Goal: Use online tool/utility: Utilize a website feature to perform a specific function

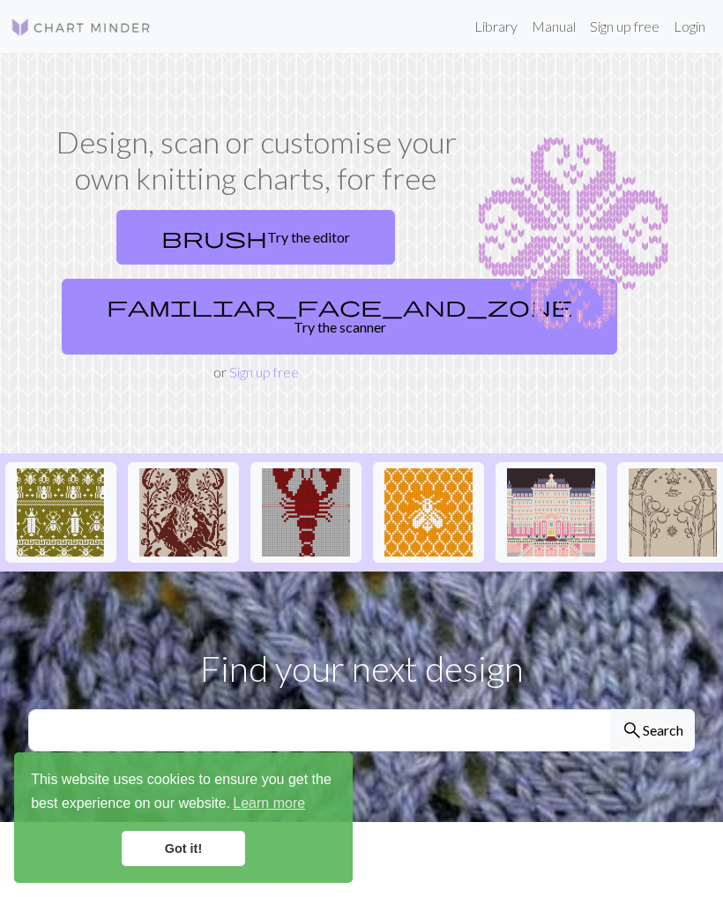
click at [312, 243] on link "brush Try the editor" at bounding box center [255, 237] width 279 height 55
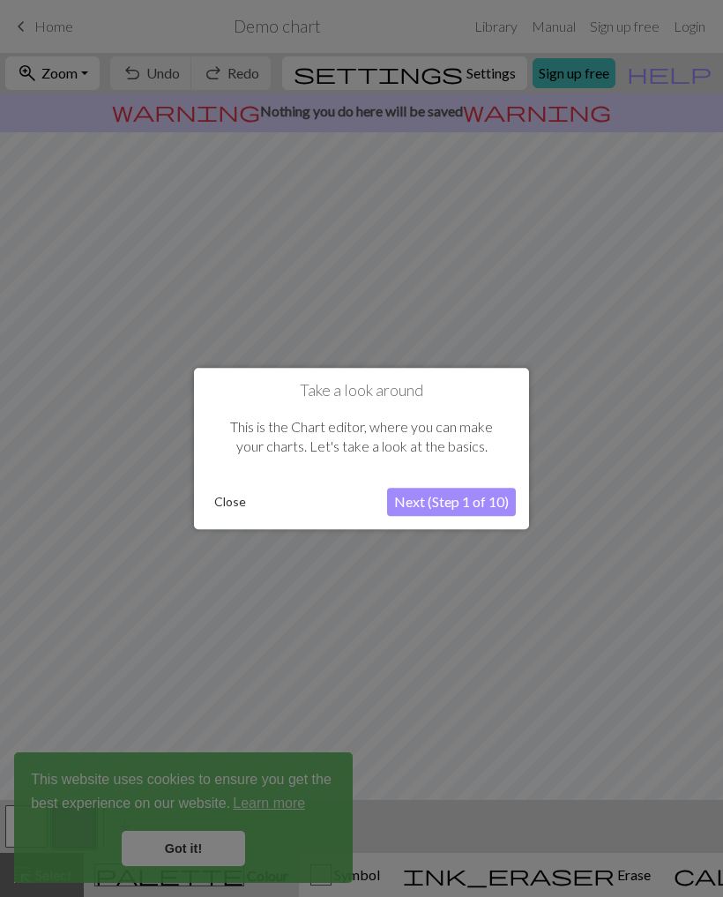
click at [453, 497] on button "Next (Step 1 of 10)" at bounding box center [451, 502] width 129 height 28
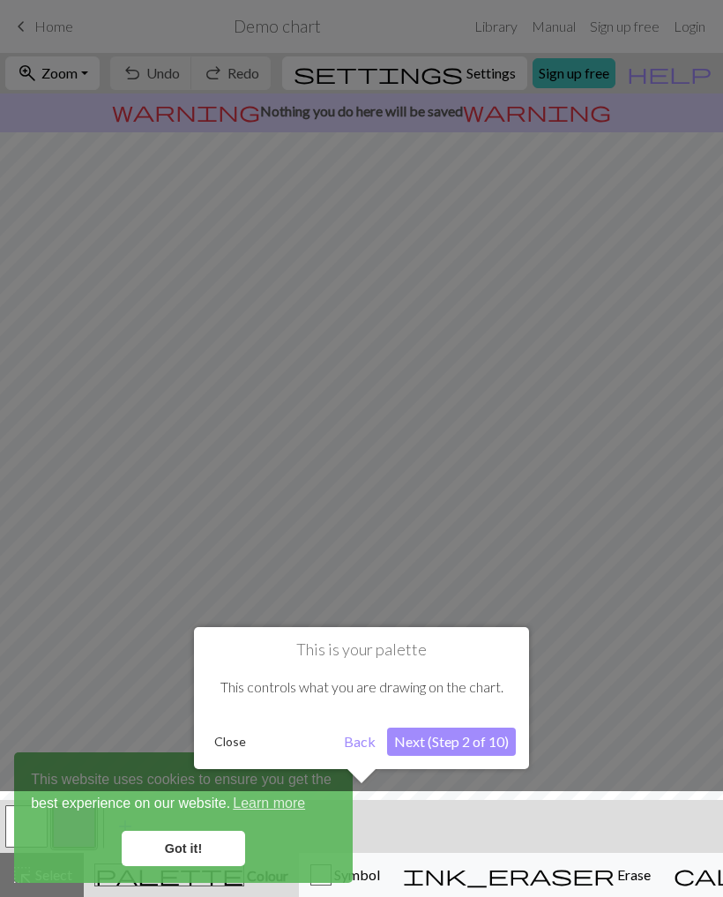
click at [453, 497] on div at bounding box center [361, 448] width 723 height 897
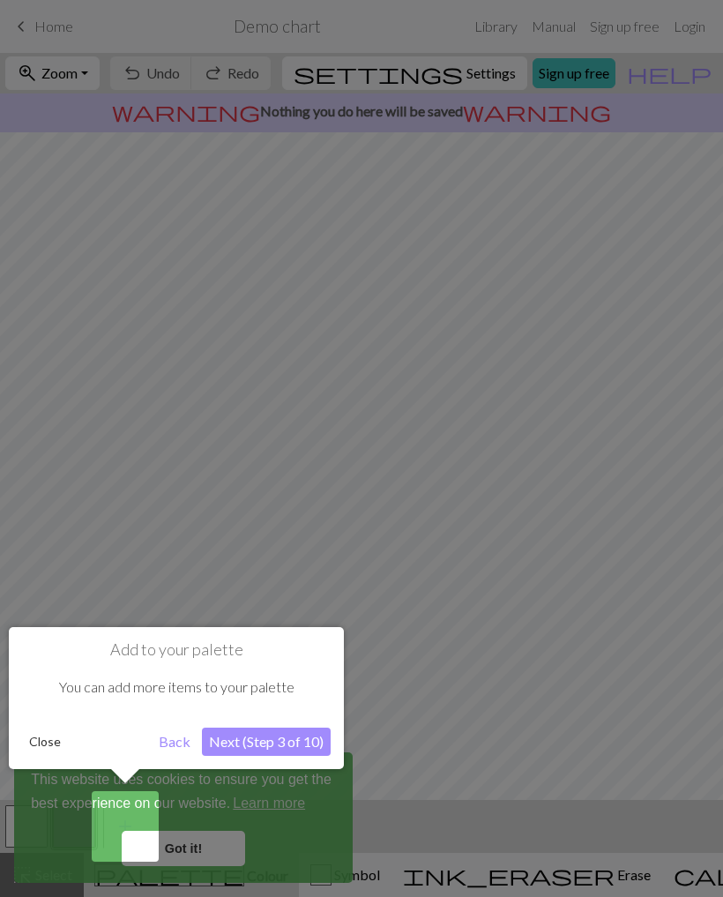
click at [182, 742] on button "Back" at bounding box center [175, 742] width 46 height 28
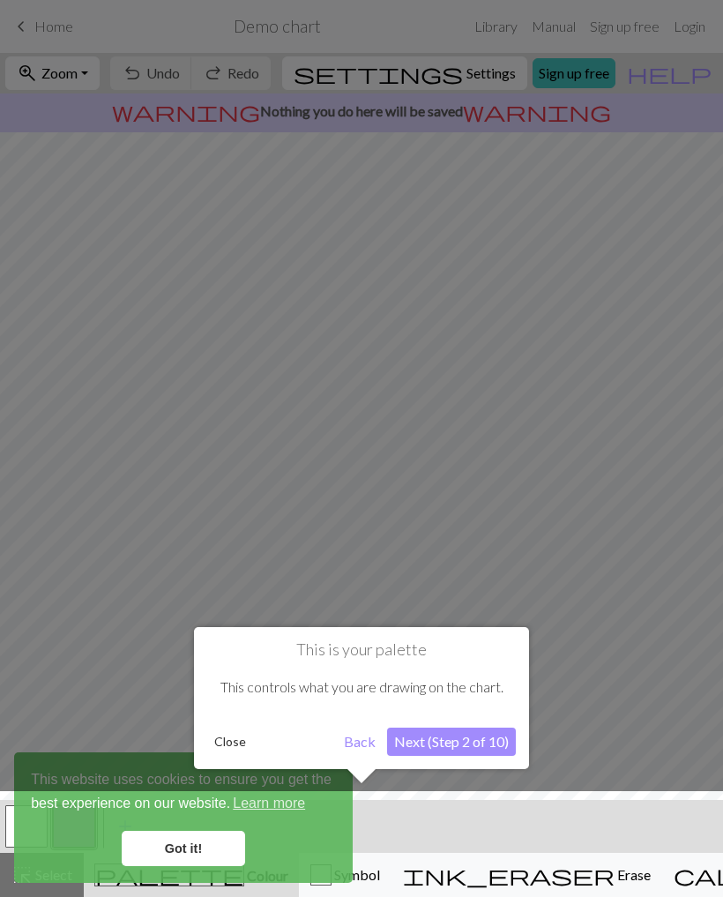
click at [423, 738] on button "Next (Step 2 of 10)" at bounding box center [451, 742] width 129 height 28
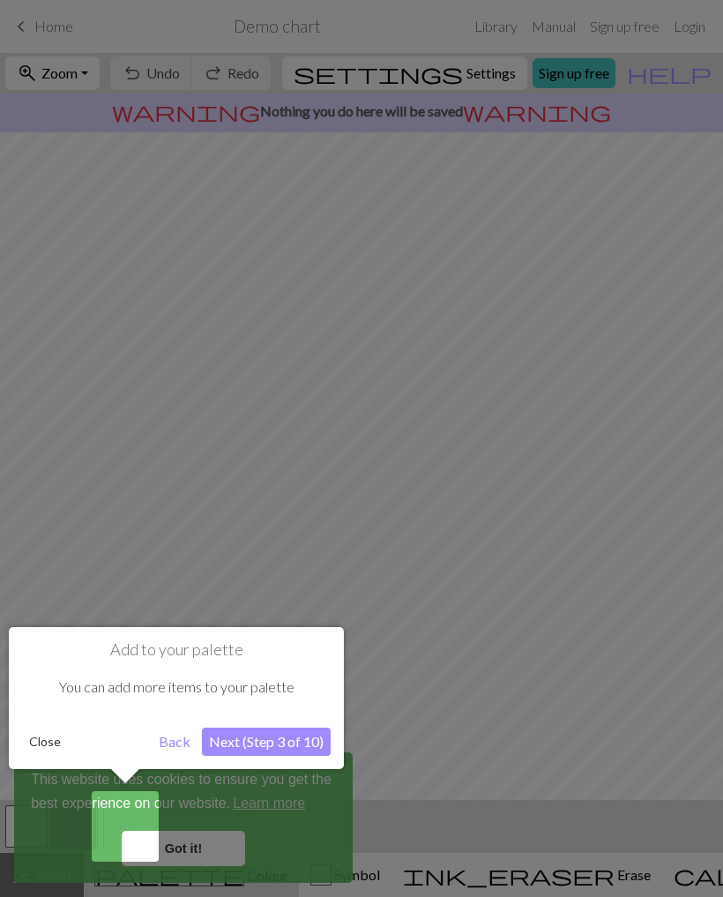
click at [302, 740] on button "Next (Step 3 of 10)" at bounding box center [266, 742] width 129 height 28
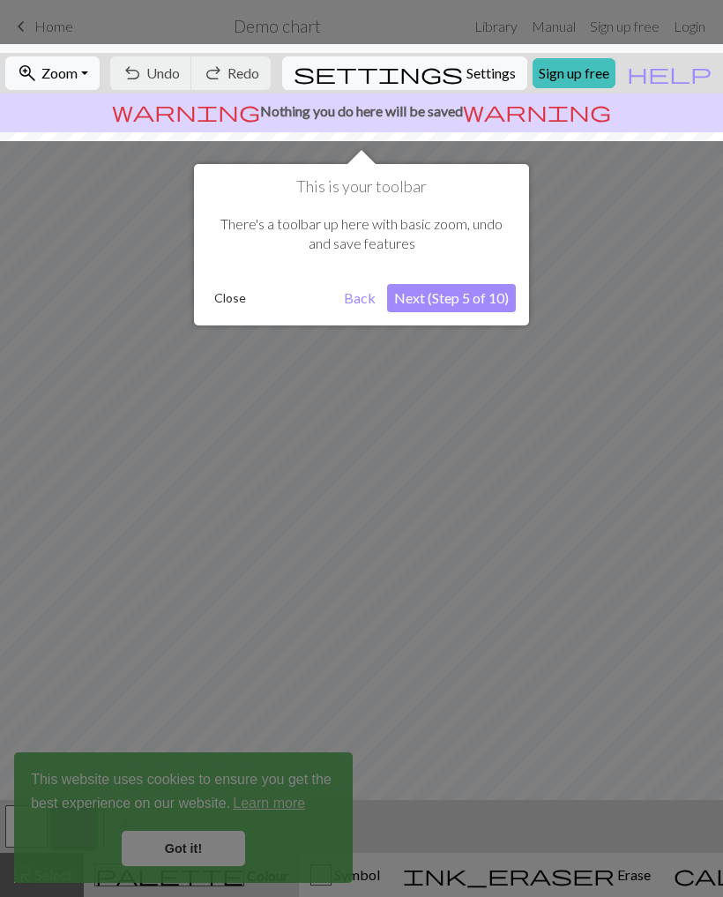
click at [481, 303] on button "Next (Step 5 of 10)" at bounding box center [451, 298] width 129 height 28
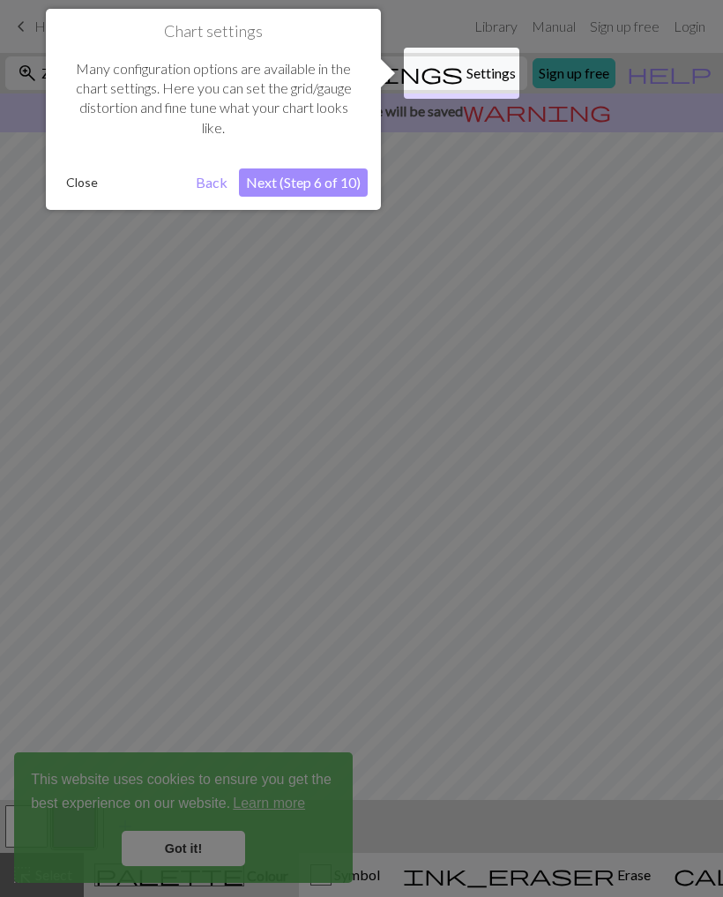
click at [337, 184] on button "Next (Step 6 of 10)" at bounding box center [303, 183] width 129 height 28
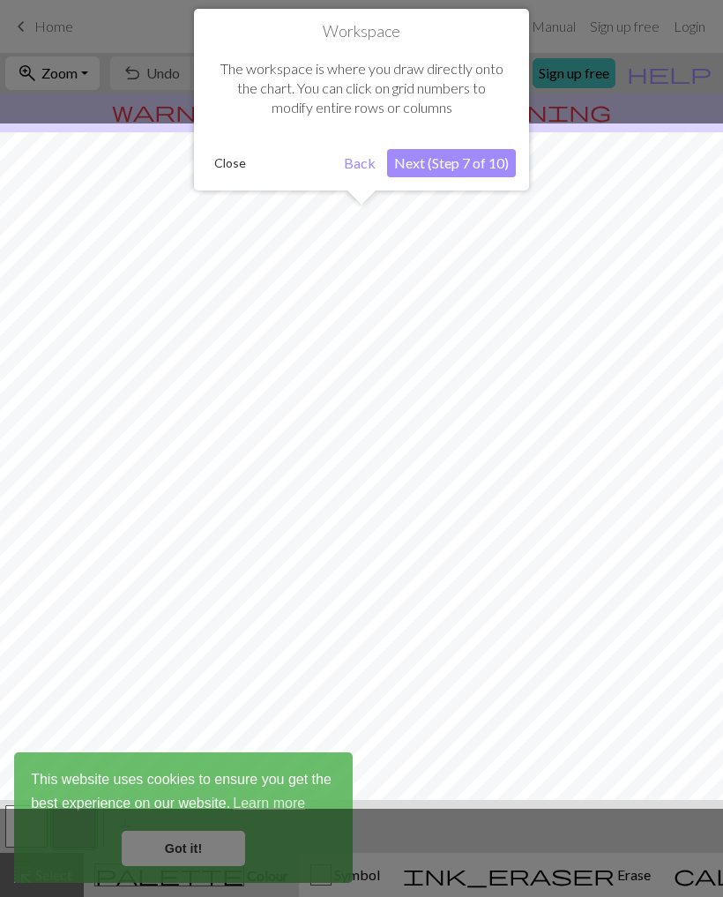
click at [473, 174] on button "Next (Step 7 of 10)" at bounding box center [451, 163] width 129 height 28
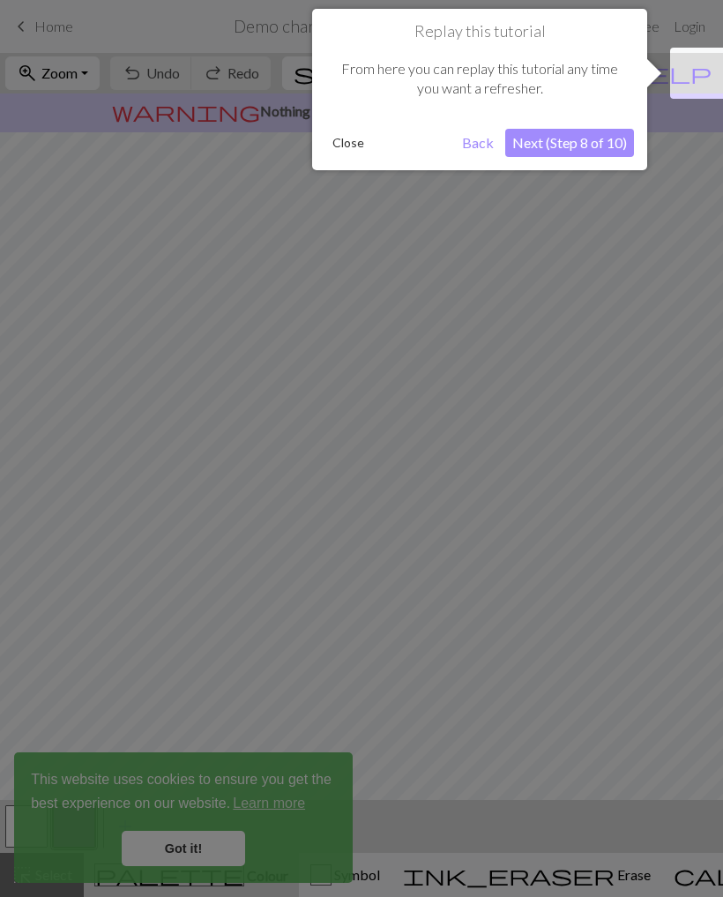
click at [576, 151] on button "Next (Step 8 of 10)" at bounding box center [570, 143] width 129 height 28
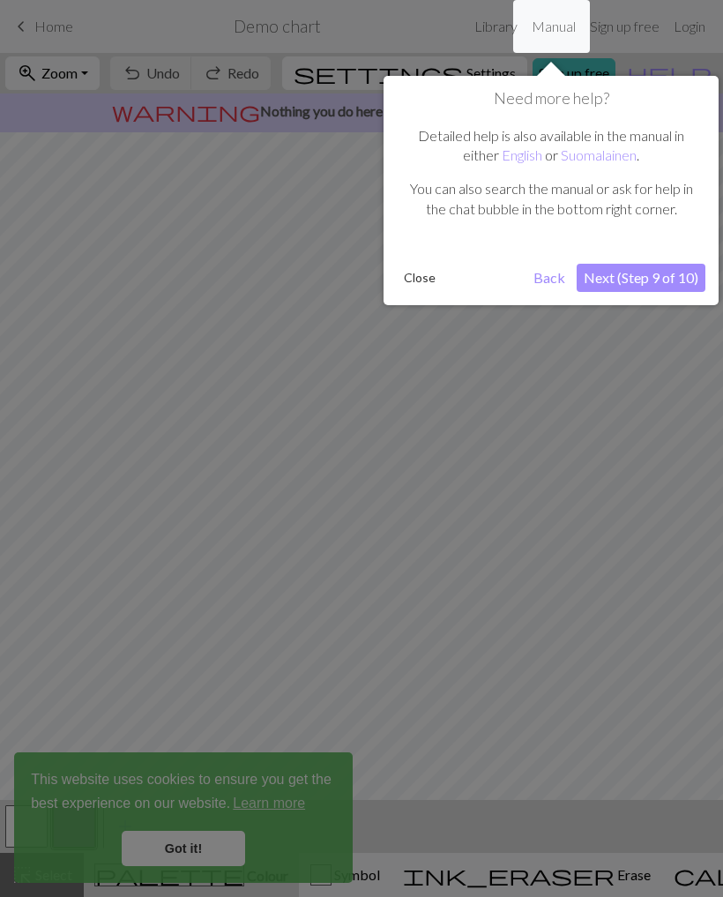
click at [632, 287] on button "Next (Step 9 of 10)" at bounding box center [641, 278] width 129 height 28
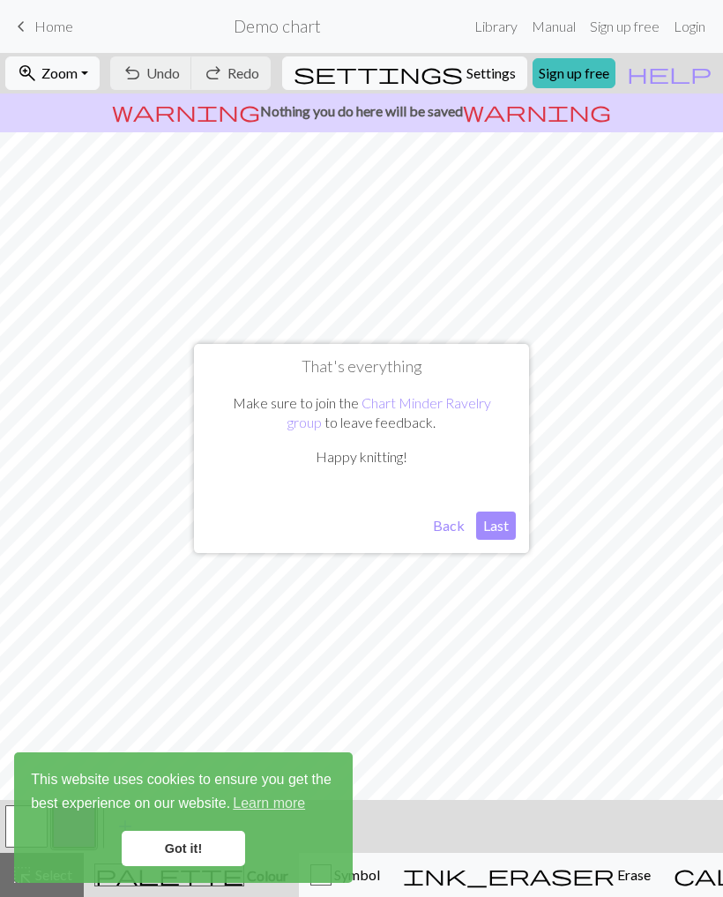
click at [497, 532] on button "Last" at bounding box center [496, 526] width 40 height 28
click at [468, 88] on button "settings Settings" at bounding box center [404, 73] width 245 height 34
select select "aran"
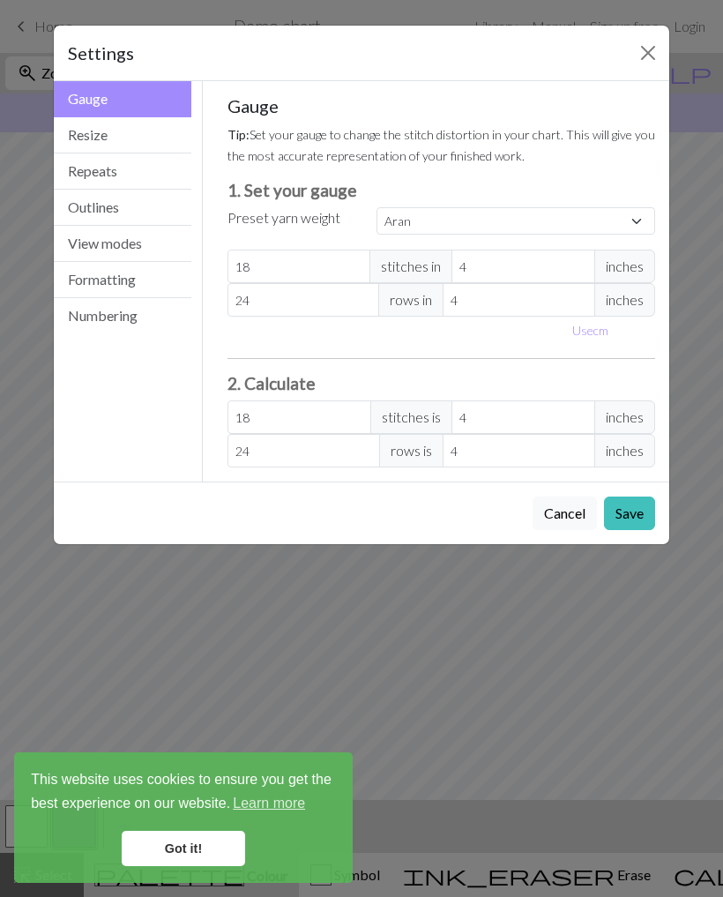
click at [167, 147] on button "Resize" at bounding box center [123, 135] width 138 height 36
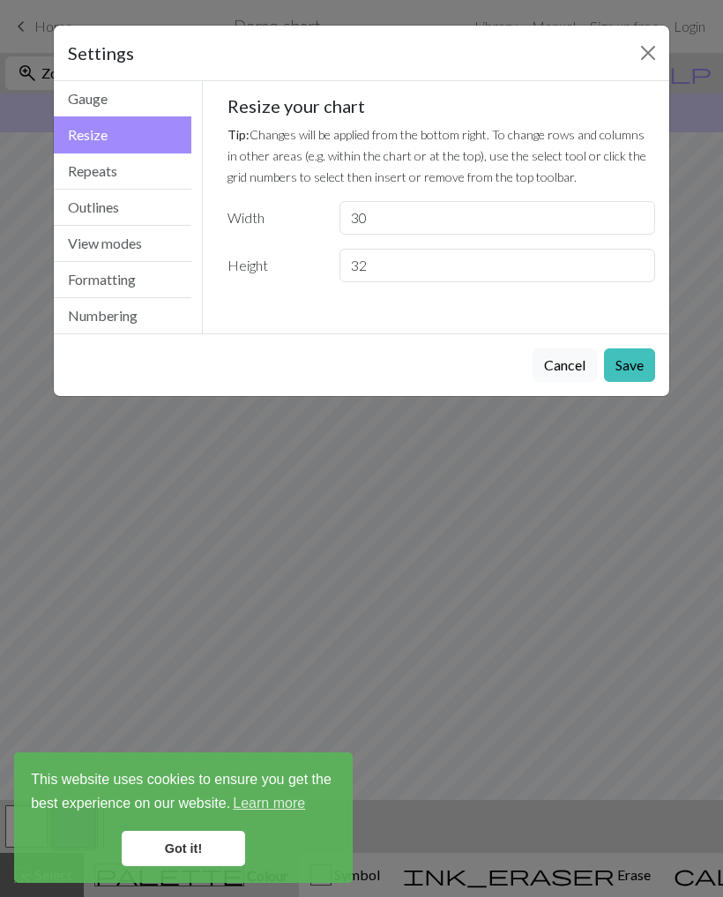
click at [169, 190] on button "Outlines" at bounding box center [123, 208] width 138 height 36
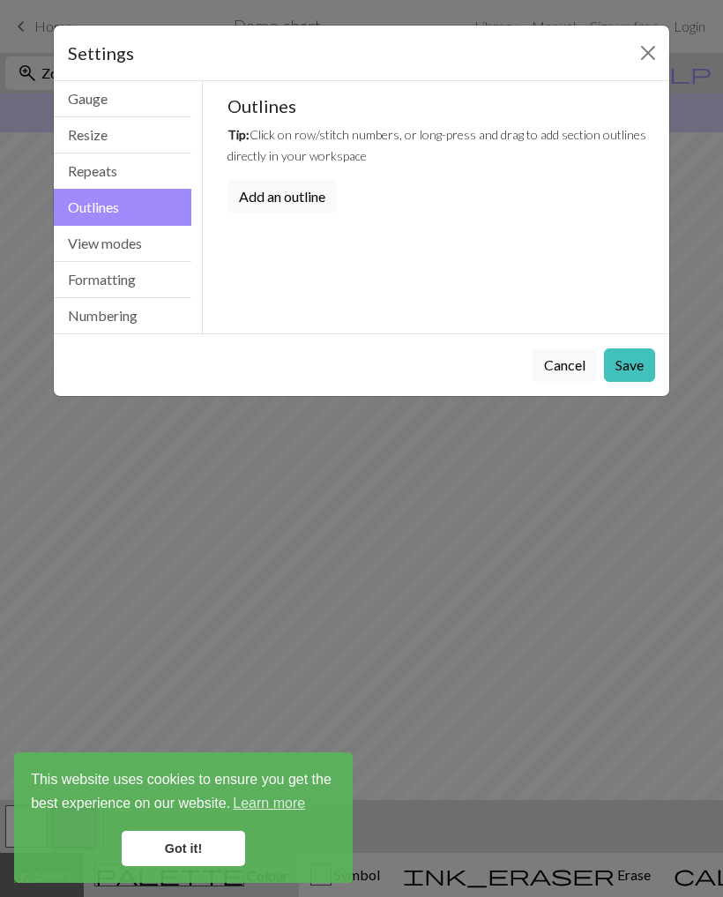
click at [168, 181] on button "Repeats" at bounding box center [123, 172] width 138 height 36
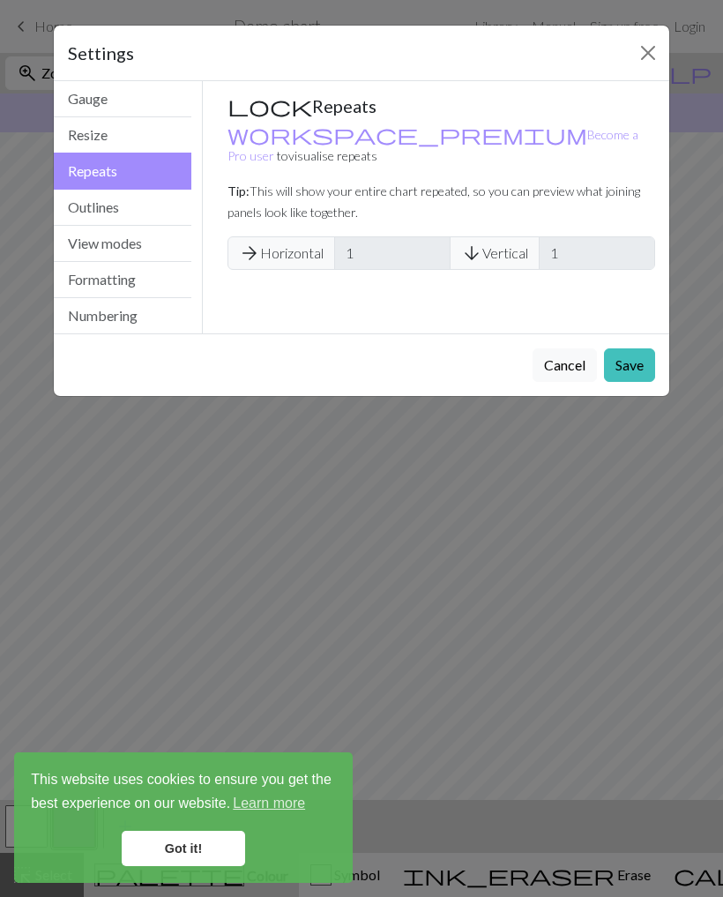
click at [158, 244] on button "View modes" at bounding box center [123, 244] width 138 height 36
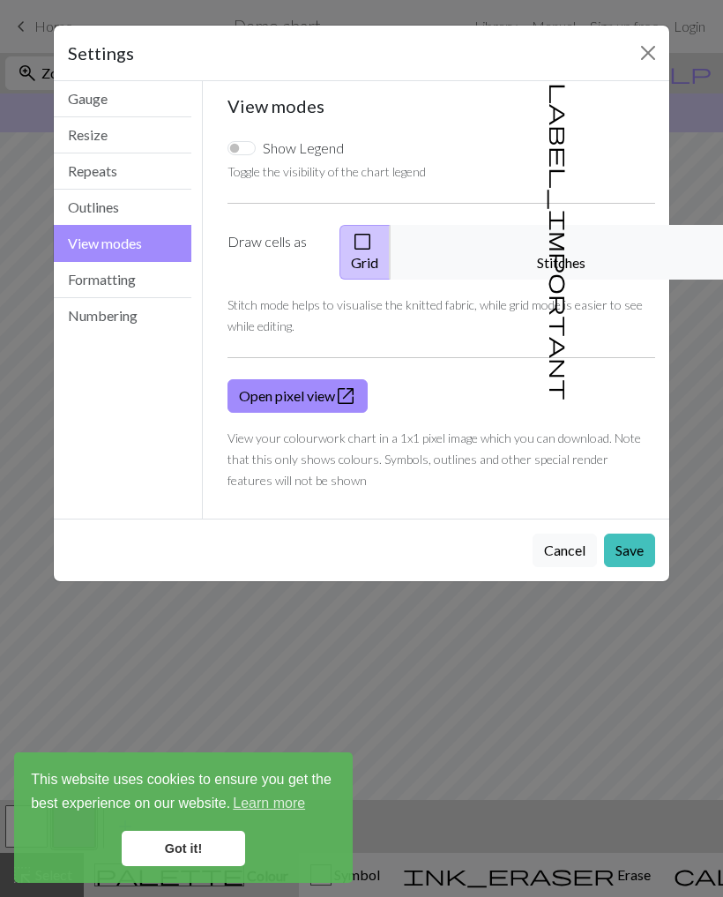
click at [162, 288] on button "Formatting" at bounding box center [123, 280] width 138 height 36
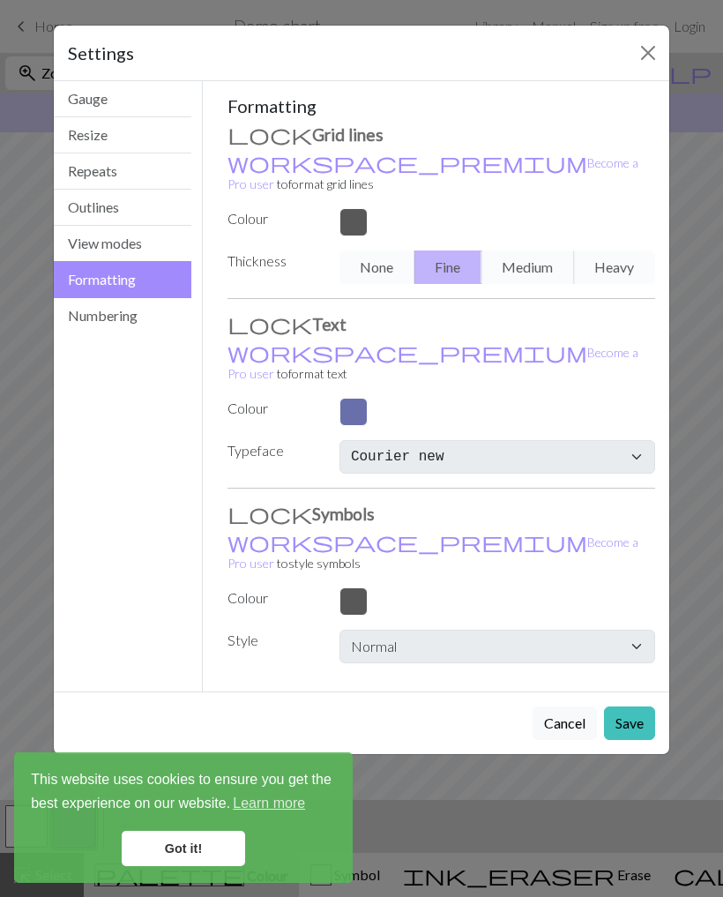
click at [161, 320] on button "Numbering" at bounding box center [123, 315] width 138 height 35
